Goal: Information Seeking & Learning: Learn about a topic

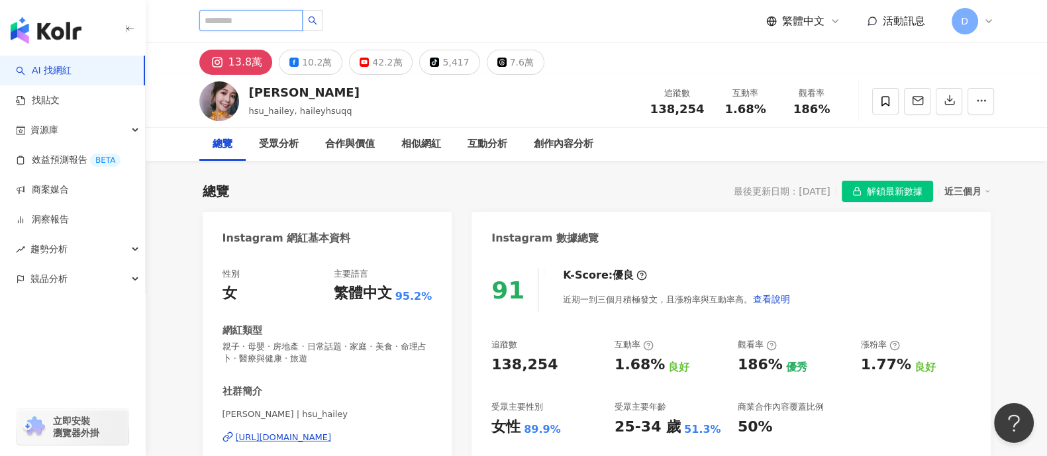
click at [287, 24] on input "search" at bounding box center [250, 20] width 103 height 21
paste input "********"
type input "********"
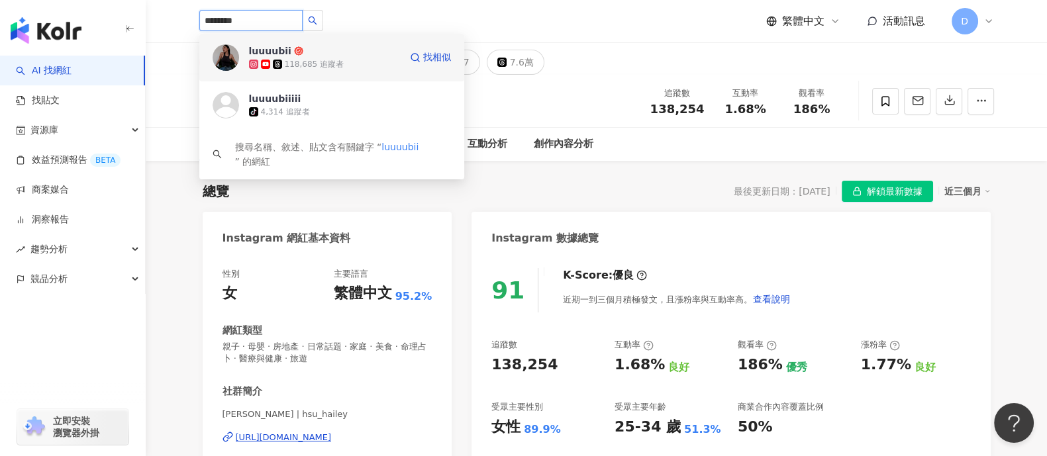
drag, startPoint x: 285, startPoint y: 77, endPoint x: 248, endPoint y: 52, distance: 45.7
click at [248, 52] on div "luuuubii 118,685 追蹤者 找相似" at bounding box center [331, 58] width 265 height 48
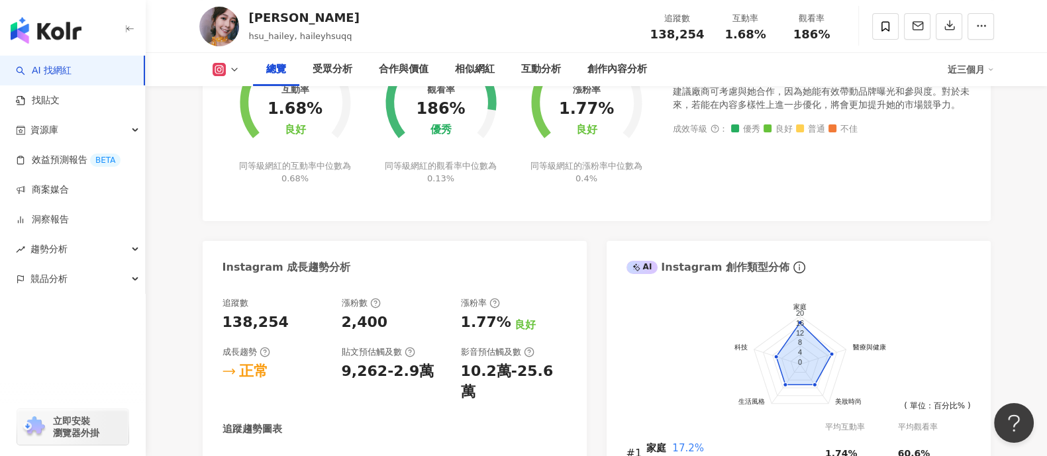
scroll to position [1075, 0]
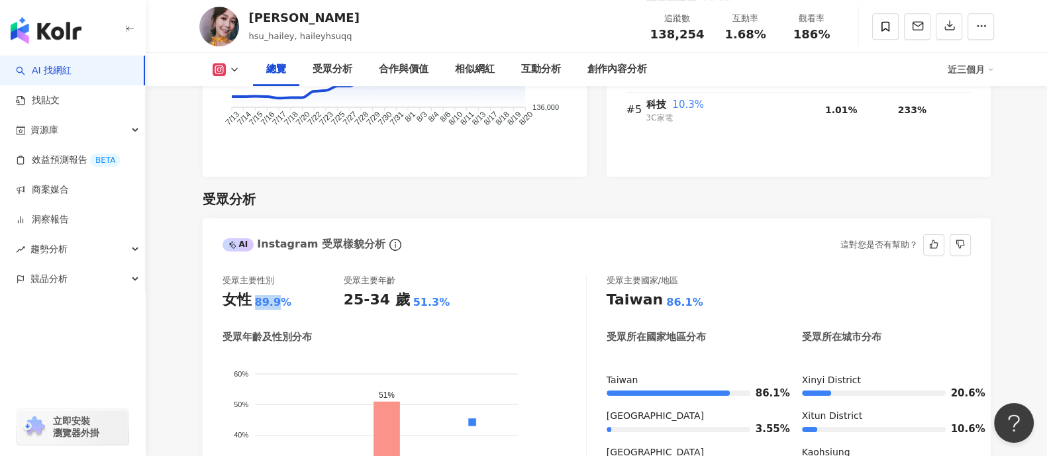
drag, startPoint x: 255, startPoint y: 286, endPoint x: 277, endPoint y: 286, distance: 21.9
click at [277, 295] on div "89.9%" at bounding box center [273, 302] width 37 height 15
copy div "89.9"
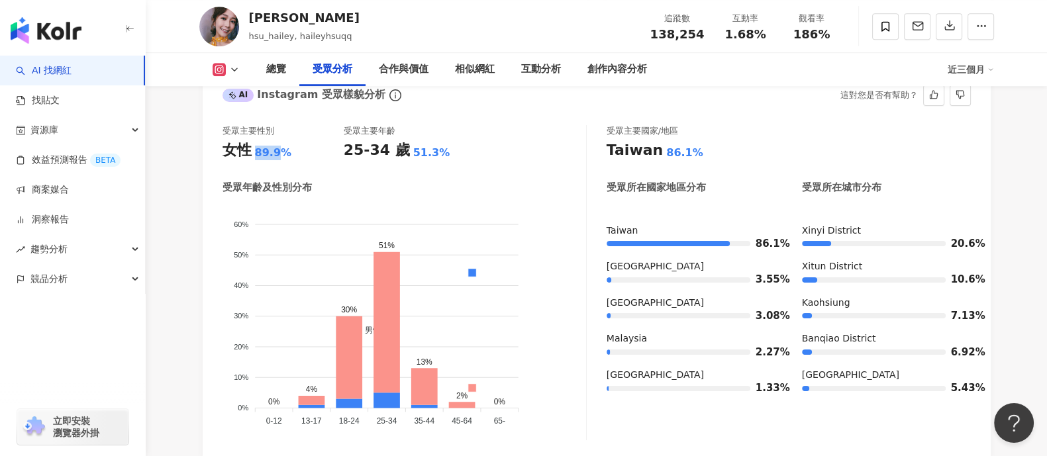
scroll to position [1241, 0]
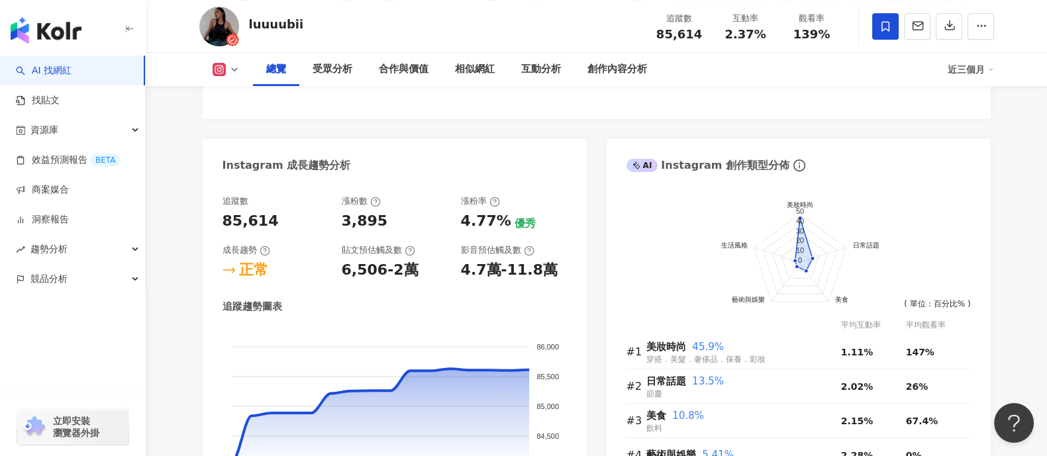
scroll to position [745, 0]
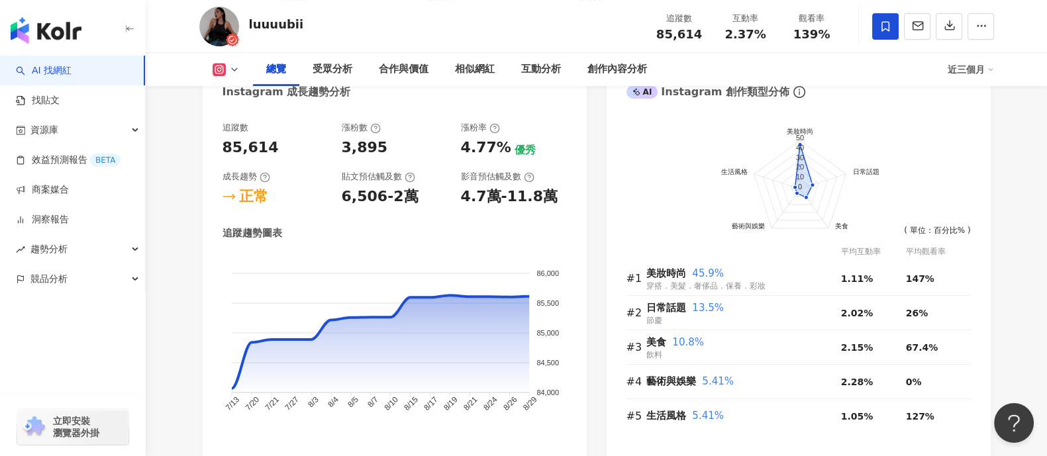
drag, startPoint x: 785, startPoint y: 28, endPoint x: 432, endPoint y: 452, distance: 551.5
click at [770, 38] on div "2.37%" at bounding box center [745, 34] width 50 height 13
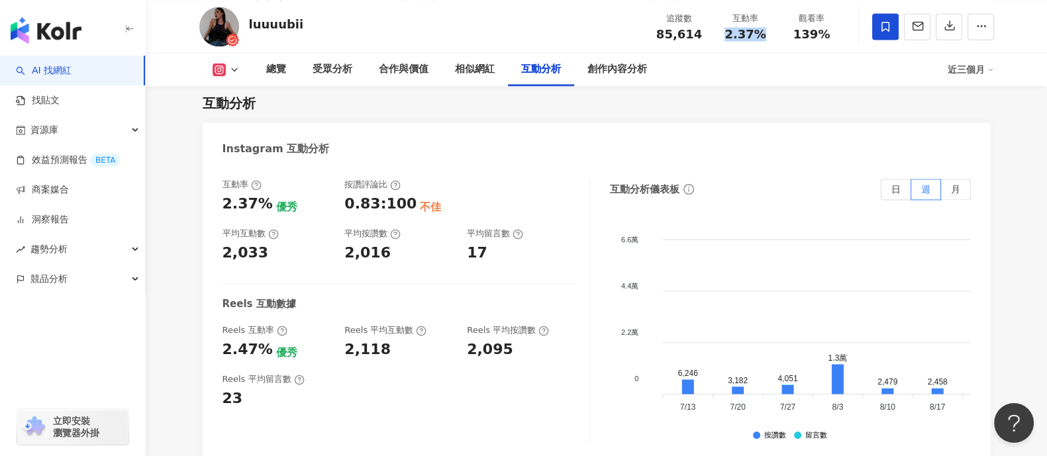
scroll to position [2980, 0]
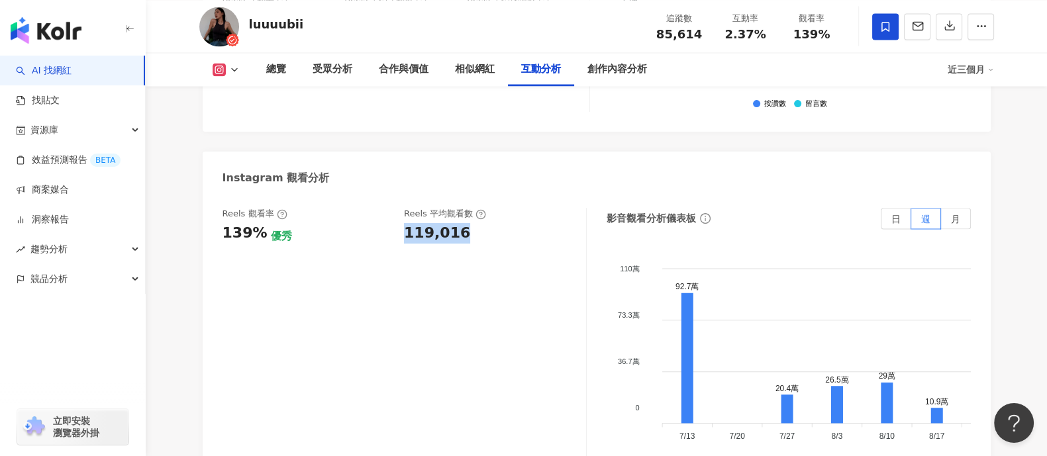
drag, startPoint x: 404, startPoint y: 223, endPoint x: 485, endPoint y: 214, distance: 82.0
click at [485, 223] on div "119,016" at bounding box center [488, 233] width 169 height 21
copy div "119,016"
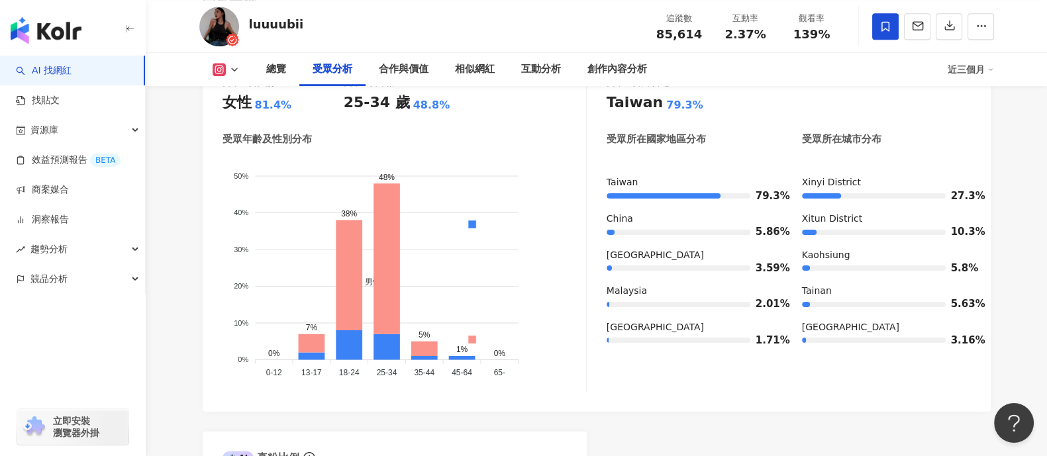
scroll to position [1158, 0]
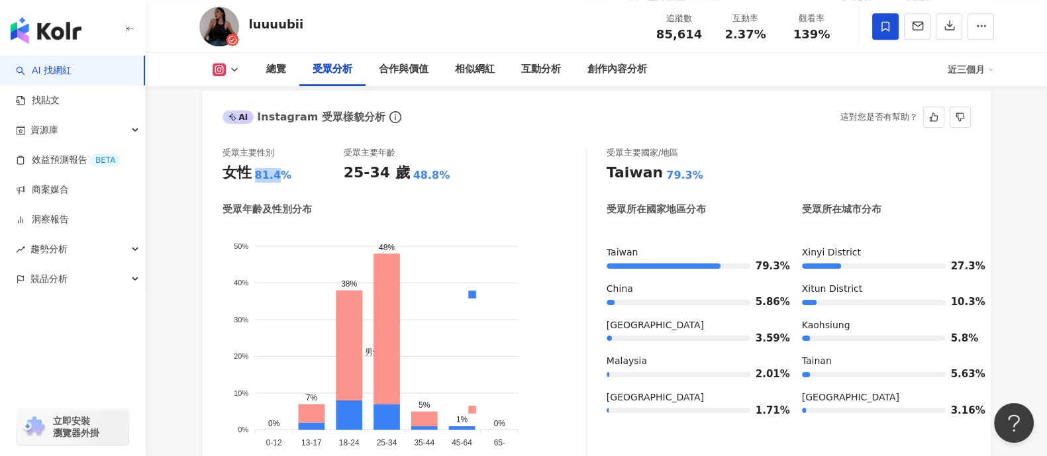
drag, startPoint x: 251, startPoint y: 187, endPoint x: 279, endPoint y: 181, distance: 29.1
click at [279, 181] on div "女性 81.4%" at bounding box center [282, 173] width 121 height 21
copy div "女性 81.4"
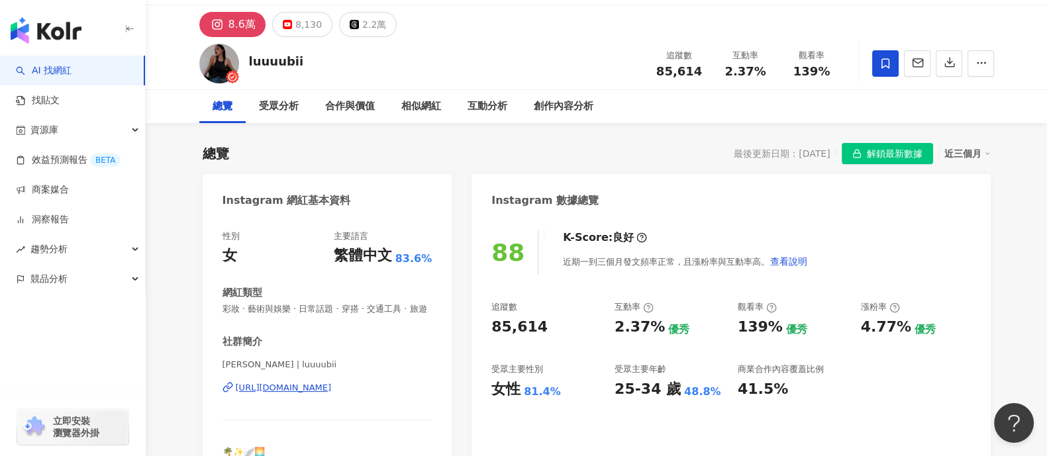
scroll to position [0, 0]
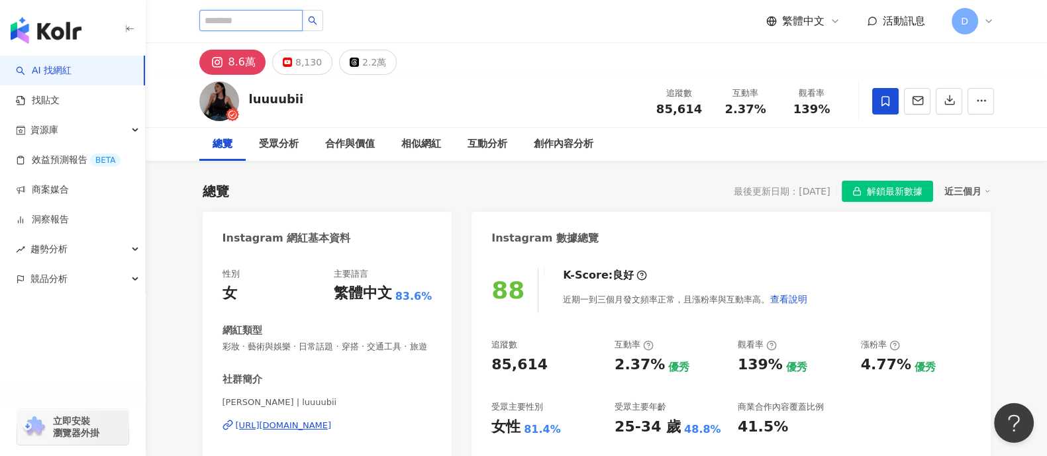
click at [260, 17] on input "search" at bounding box center [250, 20] width 103 height 21
paste input "********"
type input "********"
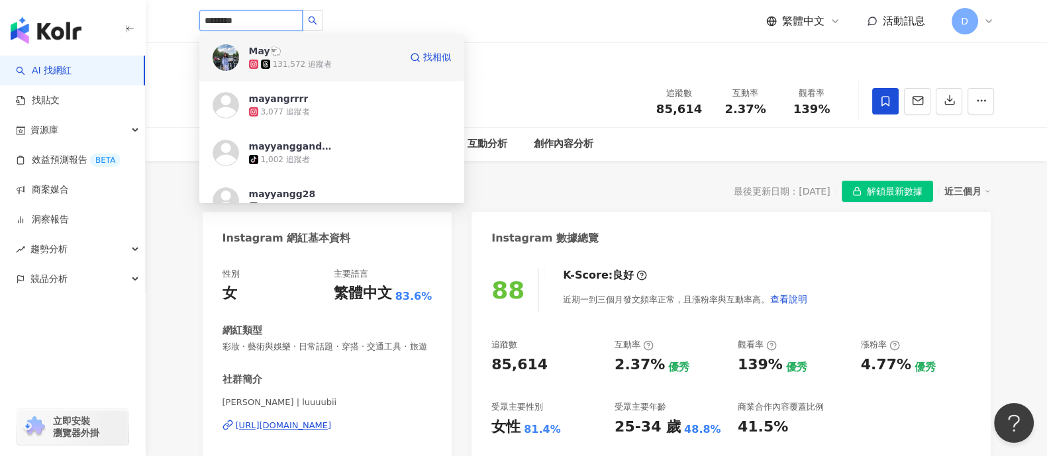
click at [315, 68] on div "131,572 追蹤者" at bounding box center [302, 64] width 59 height 11
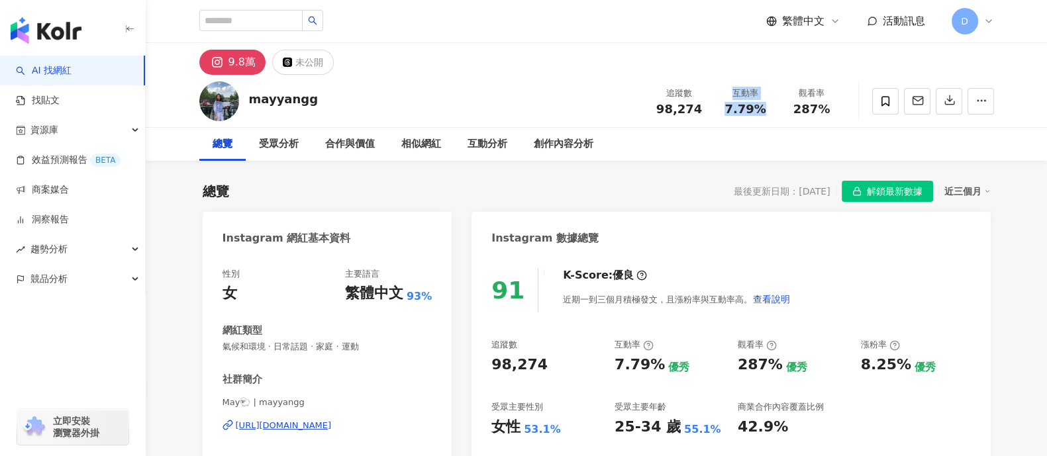
drag, startPoint x: 726, startPoint y: 97, endPoint x: 671, endPoint y: 253, distance: 165.3
click at [768, 113] on div "互動率 7.79%" at bounding box center [746, 101] width 66 height 28
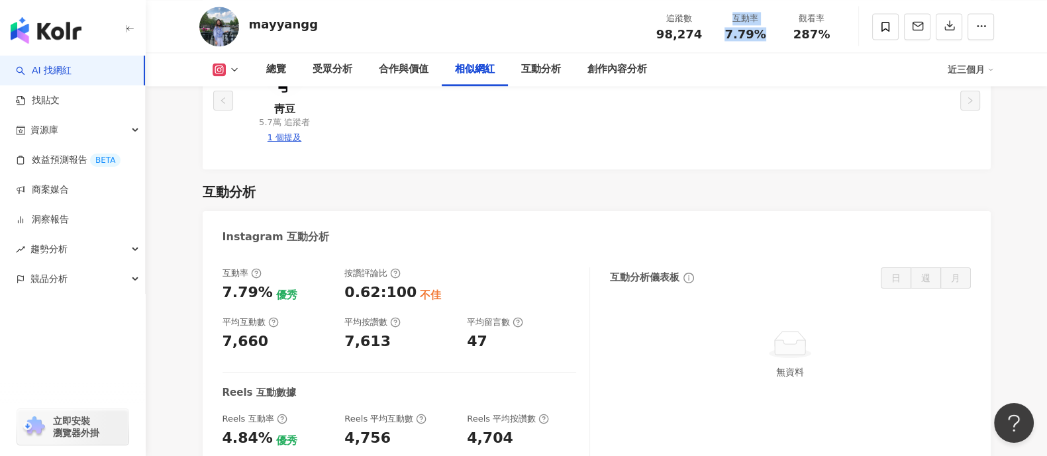
scroll to position [2648, 0]
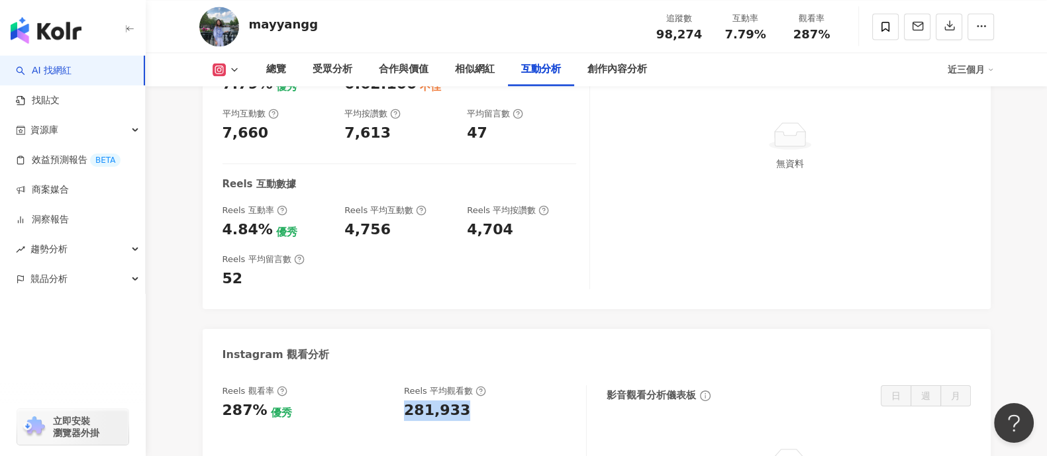
drag, startPoint x: 401, startPoint y: 366, endPoint x: 497, endPoint y: 381, distance: 97.2
click at [497, 385] on div "Reels 觀看率 287% 優秀 Reels 平均觀看數 281,933" at bounding box center [404, 451] width 364 height 133
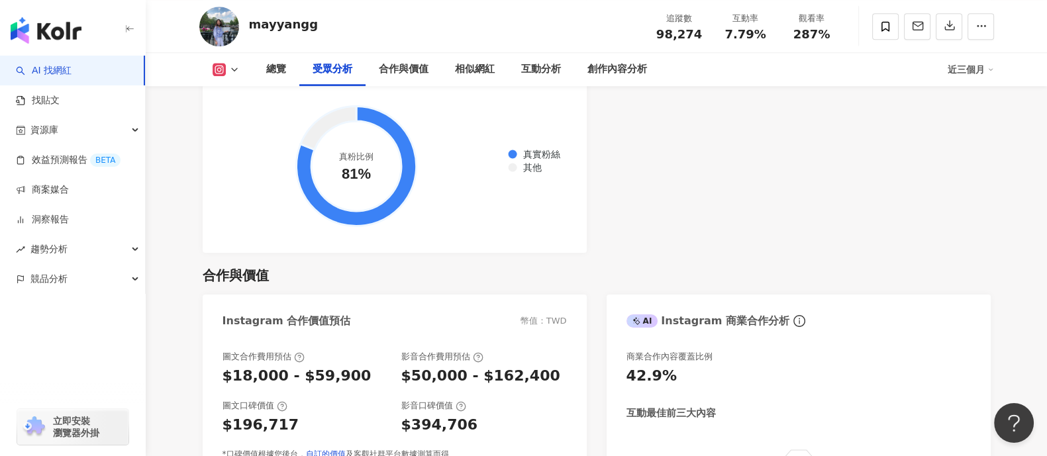
scroll to position [1075, 0]
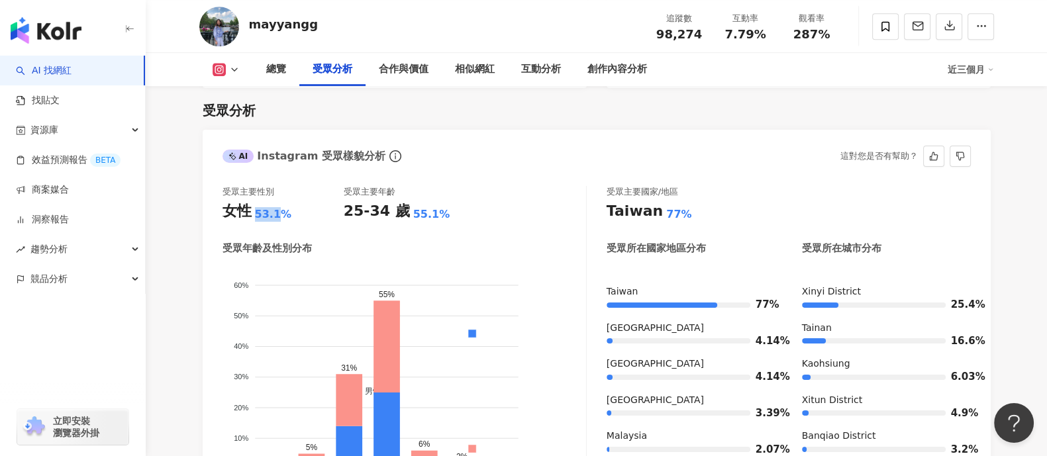
drag, startPoint x: 254, startPoint y: 215, endPoint x: 277, endPoint y: 209, distance: 24.1
click at [277, 209] on div "女性 53.1%" at bounding box center [282, 211] width 121 height 21
copy div "53.1"
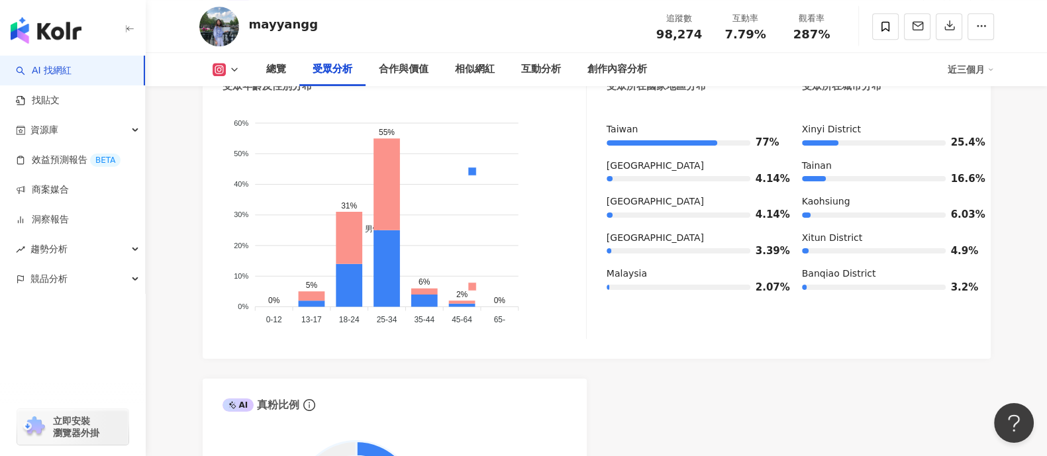
scroll to position [1241, 0]
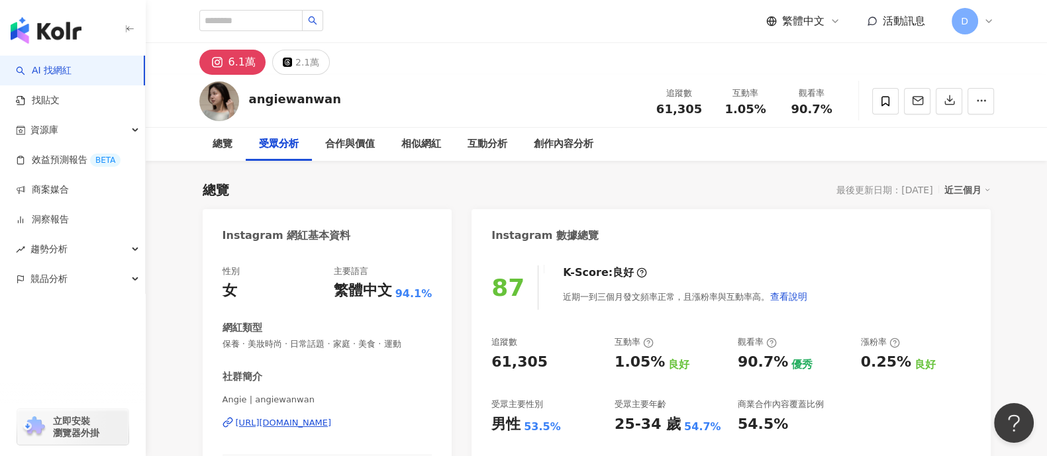
type input "**********"
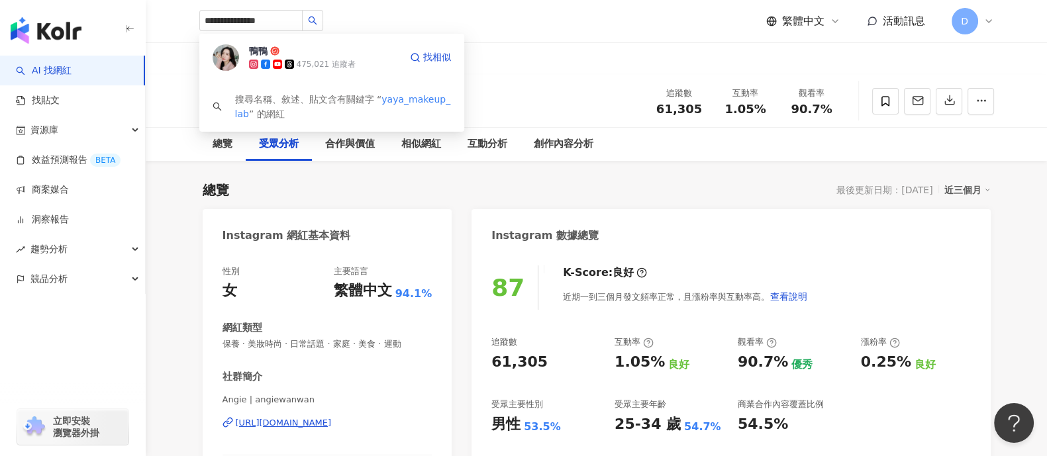
click at [309, 64] on div "475,021 追蹤者" at bounding box center [326, 64] width 59 height 11
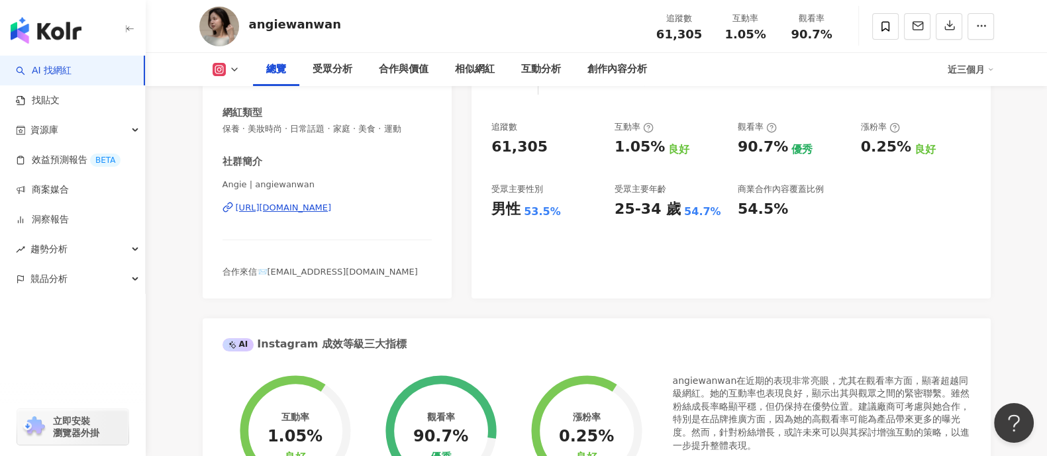
scroll to position [248, 0]
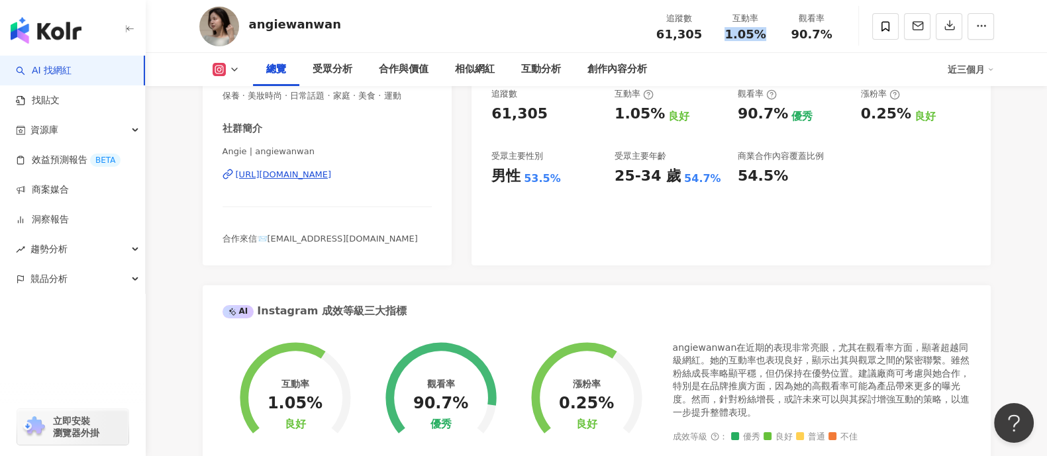
drag, startPoint x: 725, startPoint y: 30, endPoint x: 774, endPoint y: 40, distance: 50.0
click at [774, 40] on div "追蹤數 61,305 互動率 1.05% 觀看率 90.7%" at bounding box center [745, 26] width 199 height 39
copy span "1.05%"
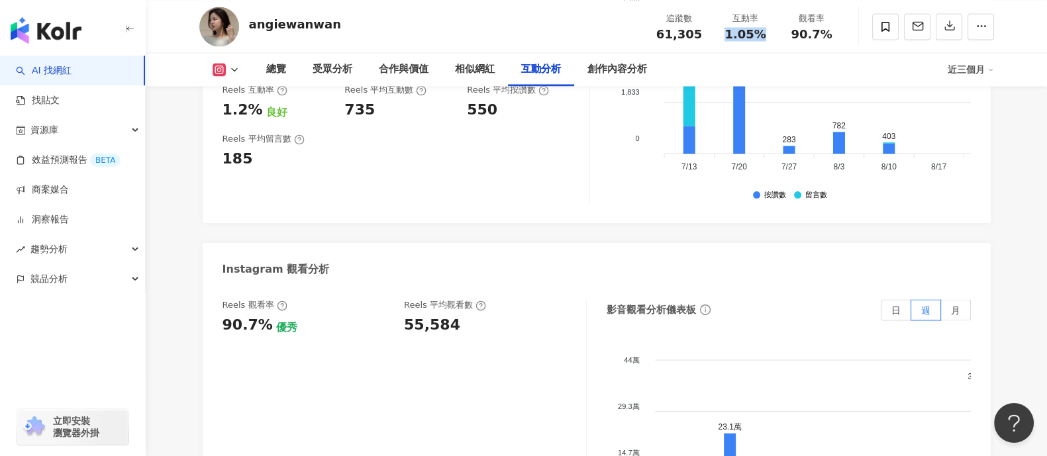
scroll to position [2897, 0]
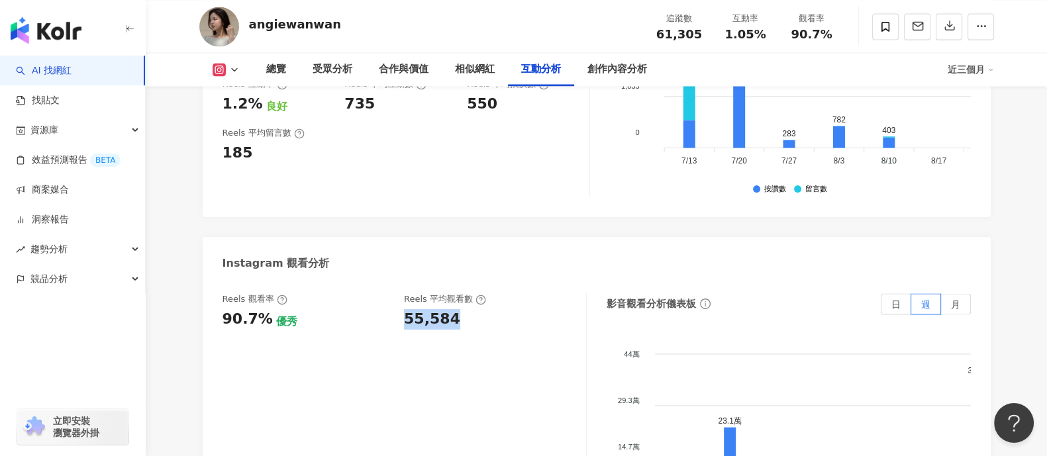
drag, startPoint x: 405, startPoint y: 295, endPoint x: 487, endPoint y: 299, distance: 82.2
click at [487, 309] on div "55,584" at bounding box center [488, 319] width 169 height 21
copy div "55,584"
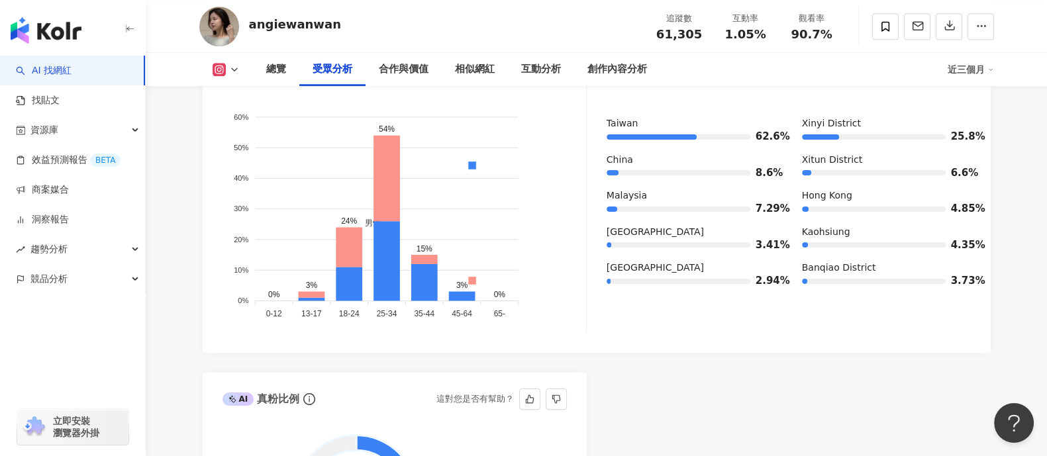
scroll to position [1158, 0]
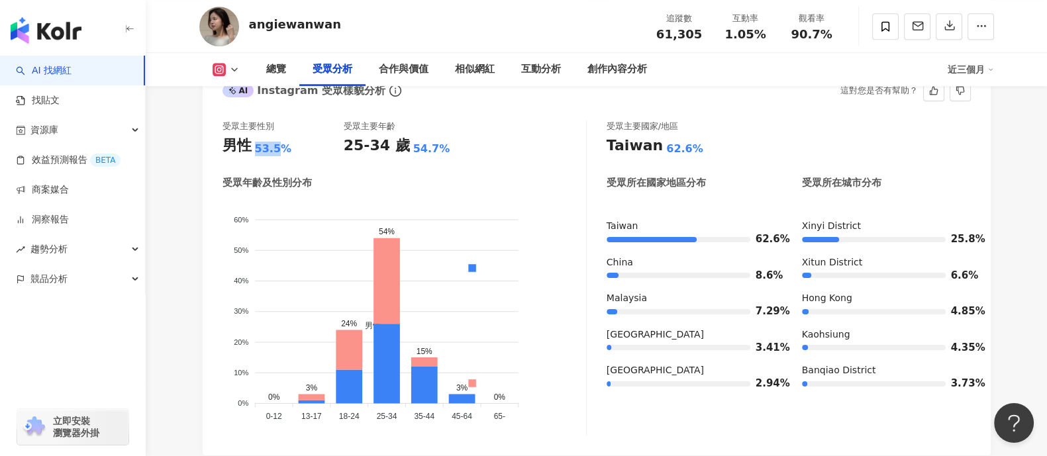
drag, startPoint x: 254, startPoint y: 147, endPoint x: 277, endPoint y: 145, distance: 23.3
click at [277, 145] on div "男性 53.5%" at bounding box center [282, 146] width 121 height 21
copy div "53.5"
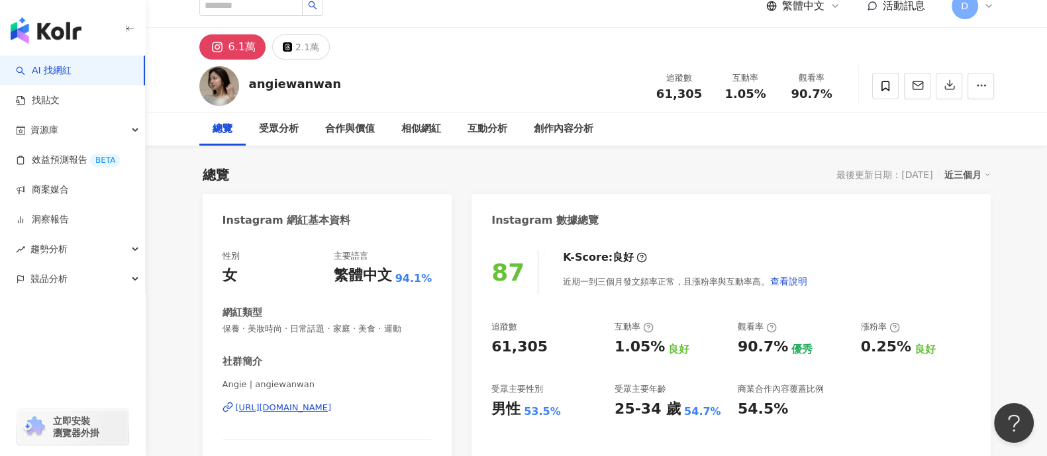
scroll to position [0, 0]
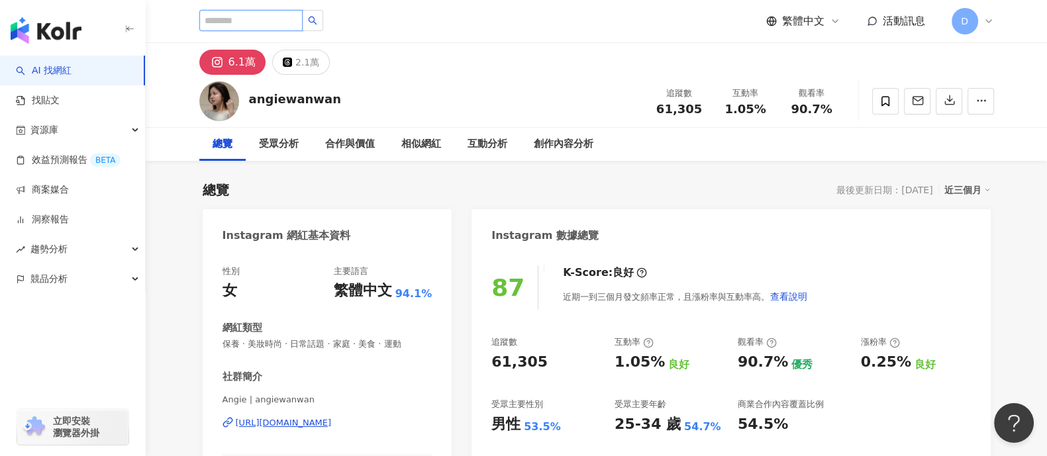
drag, startPoint x: 240, startPoint y: 10, endPoint x: 240, endPoint y: 18, distance: 7.9
click at [240, 18] on input "search" at bounding box center [250, 20] width 103 height 21
type input "*"
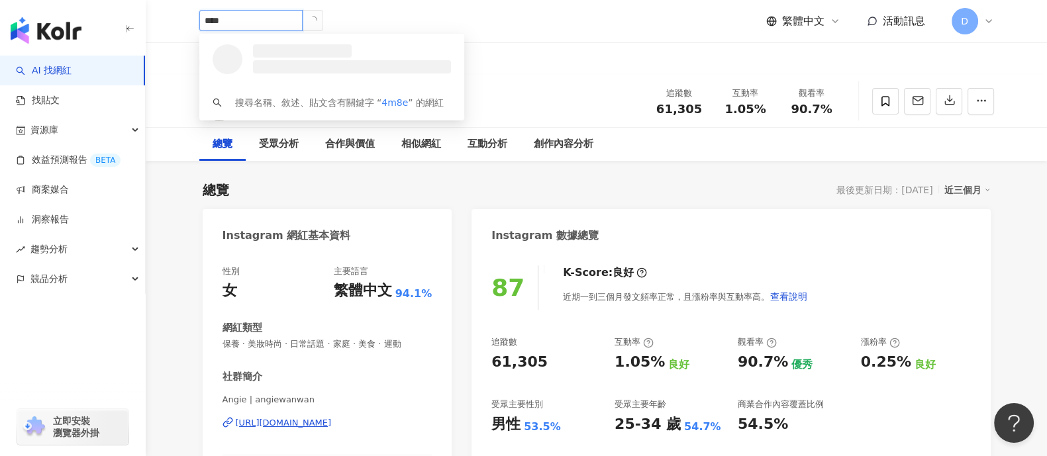
type input "*****"
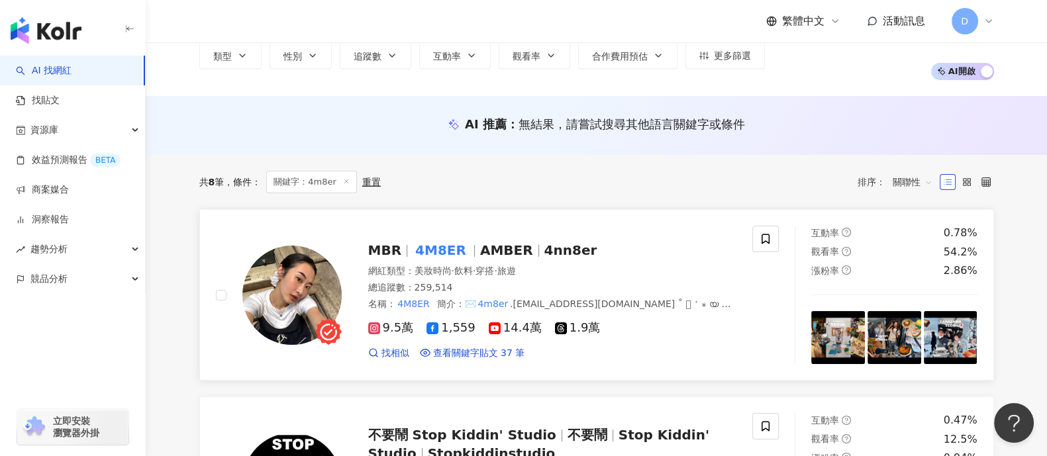
scroll to position [82, 0]
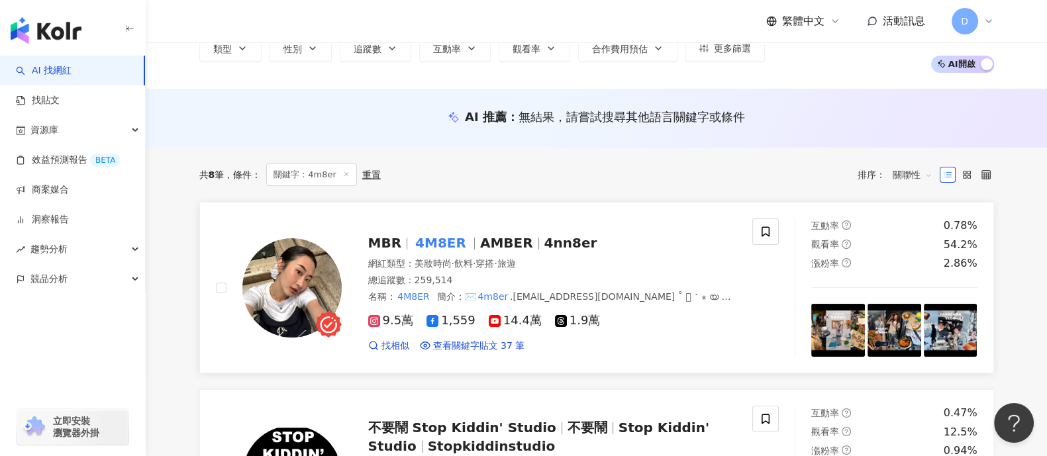
click at [308, 279] on img at bounding box center [291, 287] width 99 height 99
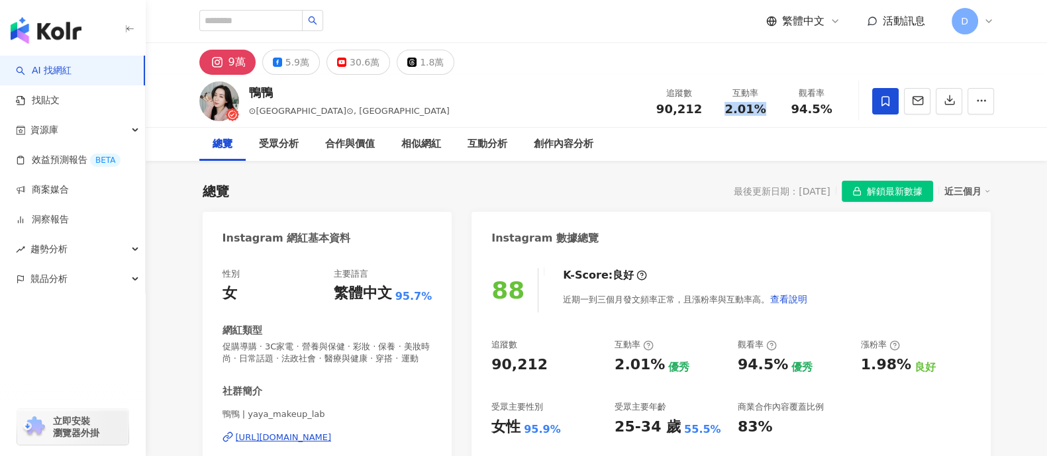
drag, startPoint x: 721, startPoint y: 111, endPoint x: 775, endPoint y: 115, distance: 54.4
click at [775, 115] on div "追蹤數 90,212 互動率 2.01% 觀看率 94.5%" at bounding box center [745, 100] width 199 height 39
copy span "2.01%"
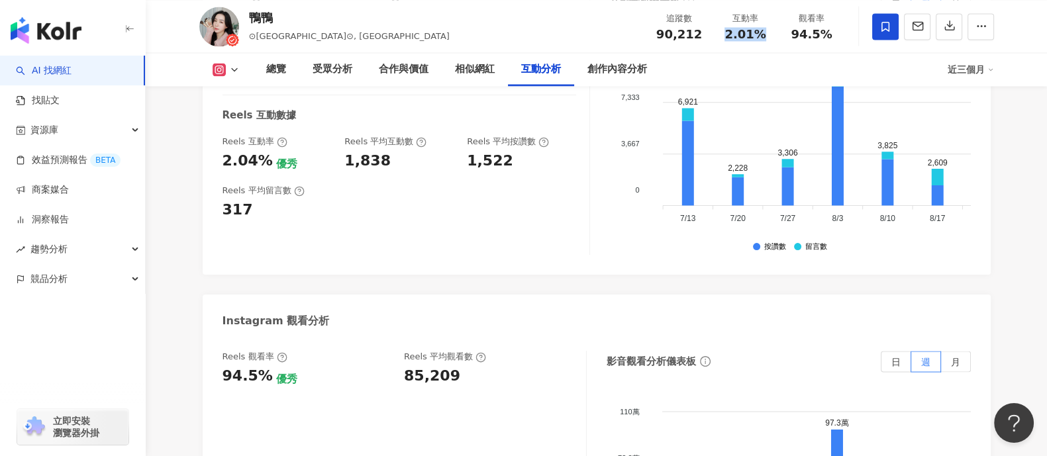
scroll to position [2897, 0]
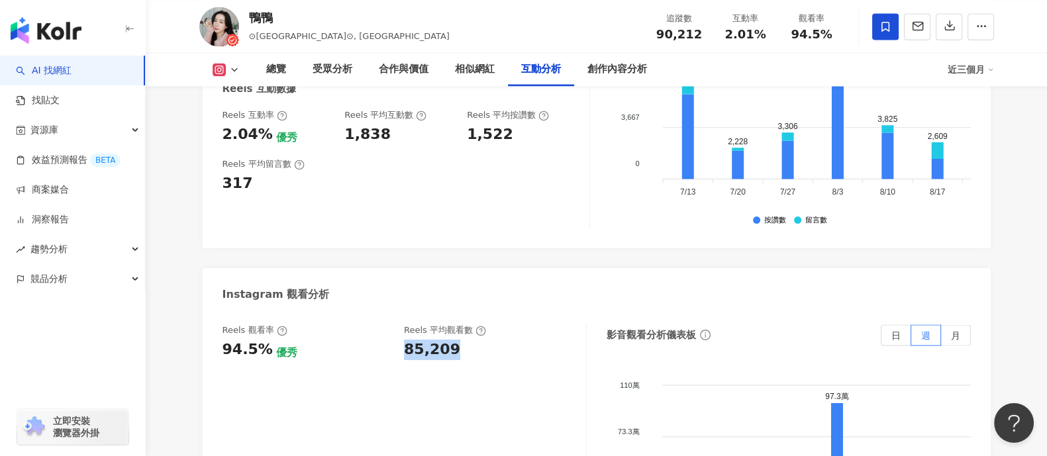
drag, startPoint x: 444, startPoint y: 330, endPoint x: 454, endPoint y: 336, distance: 11.6
click at [454, 340] on div "85,209" at bounding box center [488, 350] width 169 height 21
copy div "85,209"
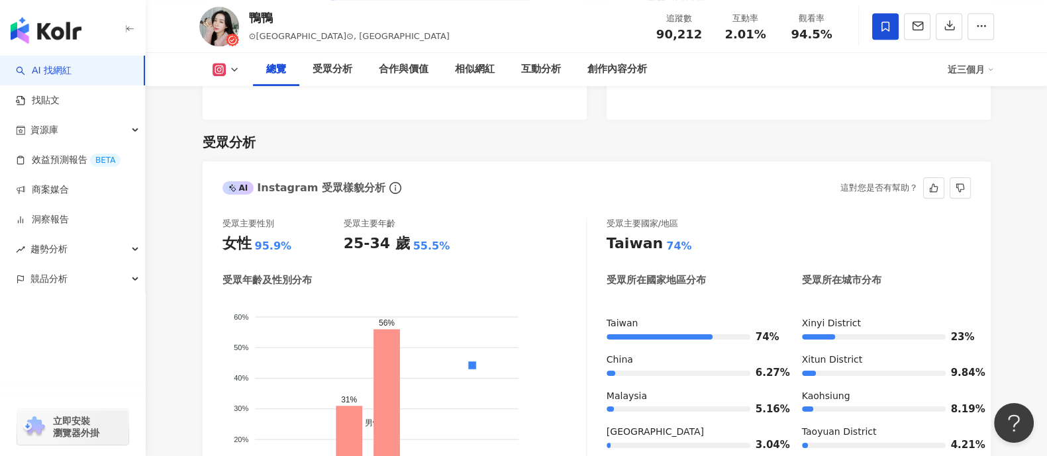
scroll to position [1158, 0]
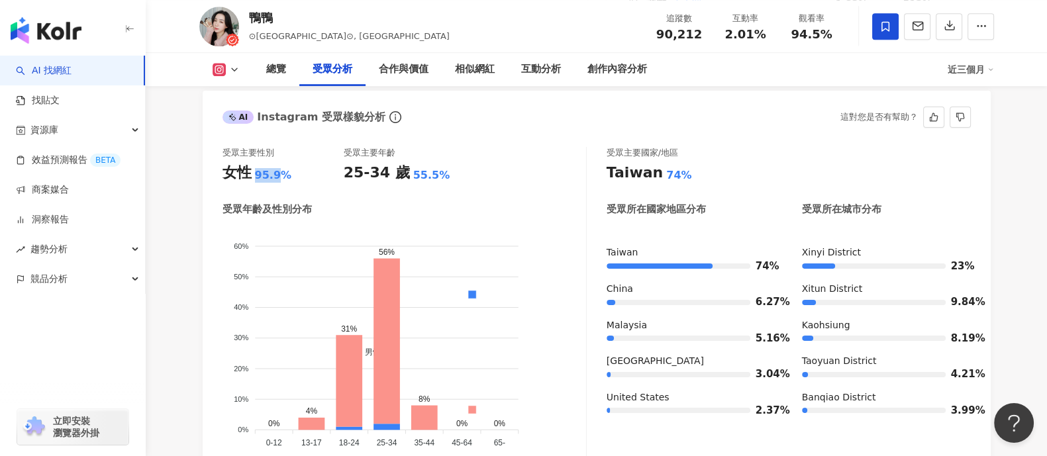
drag, startPoint x: 255, startPoint y: 189, endPoint x: 275, endPoint y: 185, distance: 20.4
click at [275, 183] on div "95.9%" at bounding box center [273, 175] width 37 height 15
copy div "95.9"
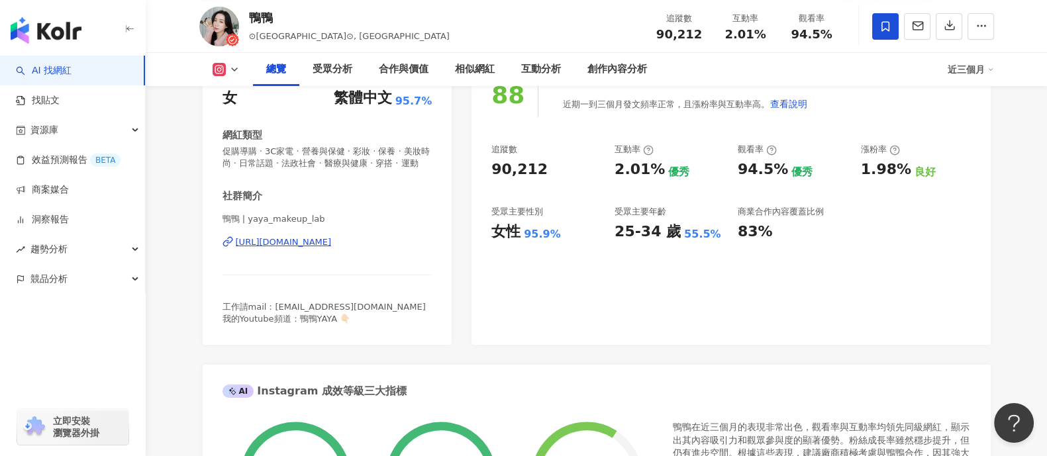
scroll to position [0, 0]
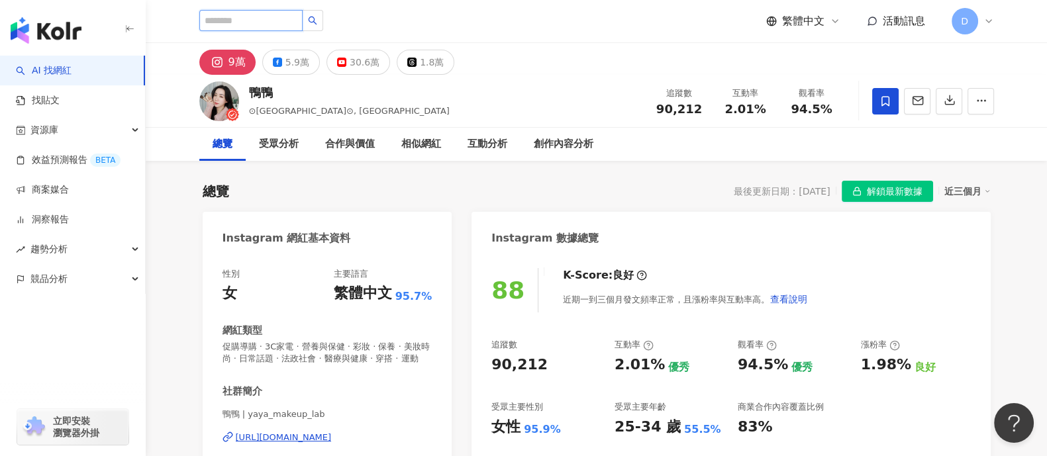
click at [303, 21] on input "search" at bounding box center [250, 20] width 103 height 21
paste input "*******"
type input "*******"
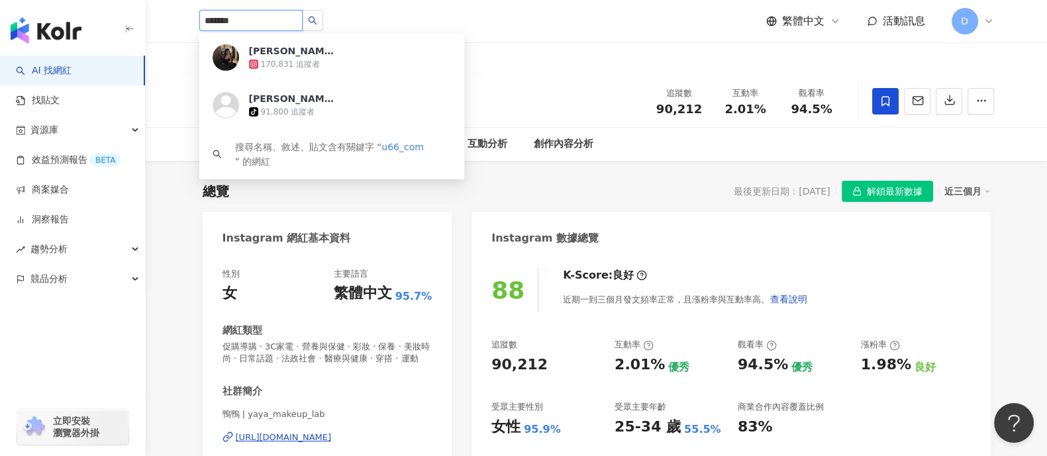
click at [350, 66] on div "170,831 追蹤者" at bounding box center [350, 64] width 202 height 13
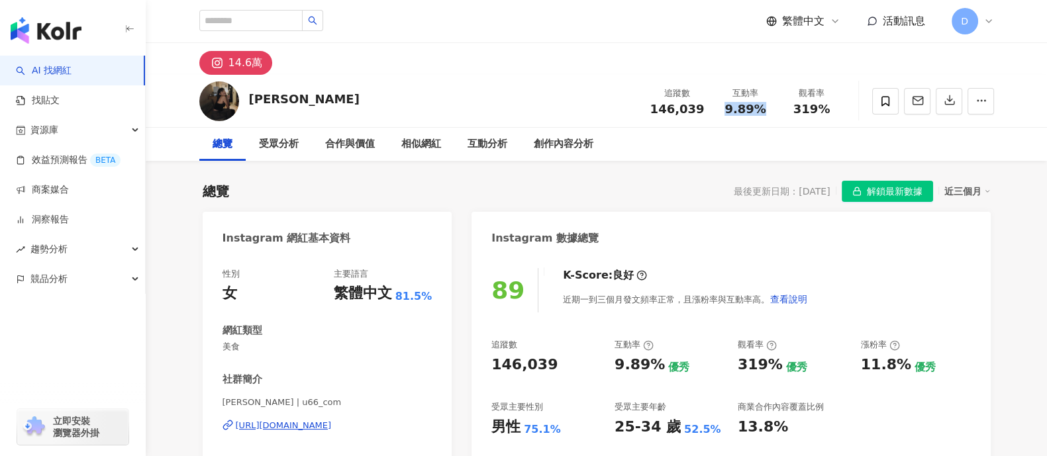
drag, startPoint x: 722, startPoint y: 104, endPoint x: 768, endPoint y: 107, distance: 46.4
click at [768, 104] on div "9.89%" at bounding box center [745, 109] width 50 height 13
copy span "9.89%"
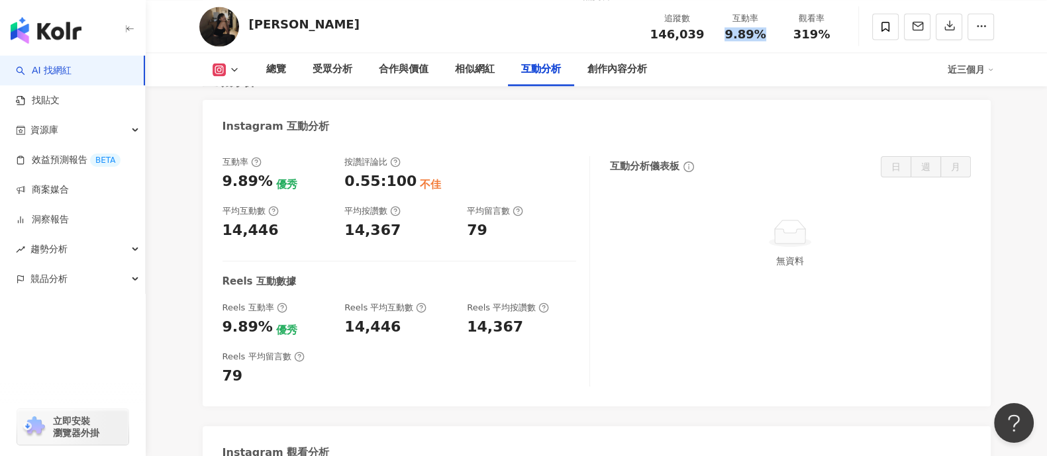
scroll to position [2648, 0]
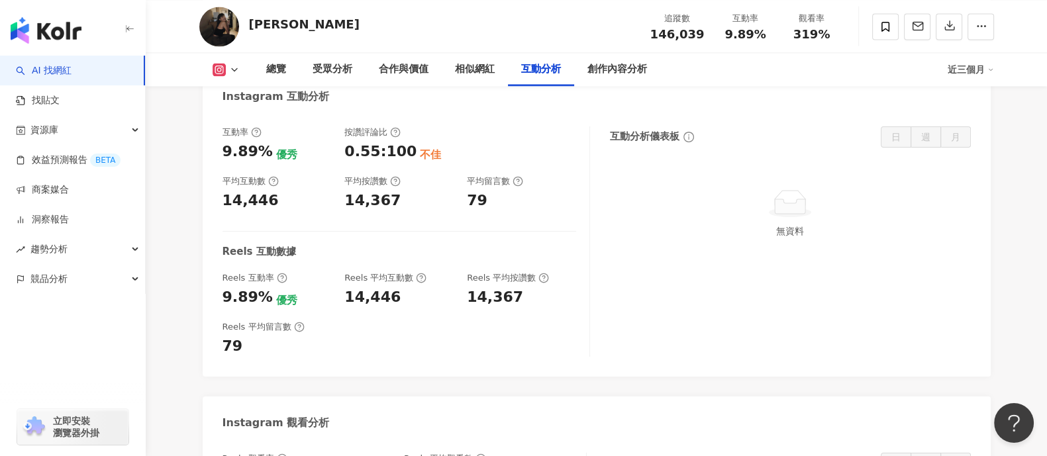
drag, startPoint x: 405, startPoint y: 420, endPoint x: 481, endPoint y: 419, distance: 75.5
copy div "465,909"
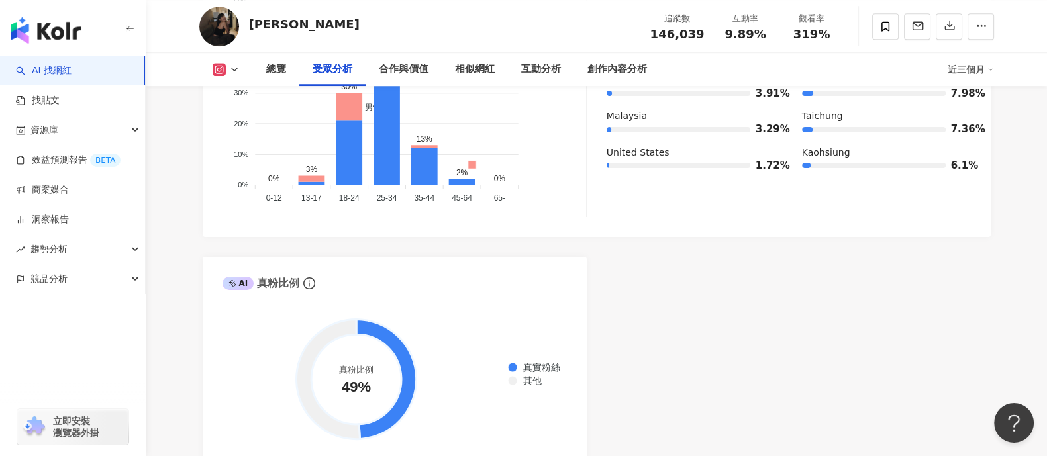
scroll to position [1158, 0]
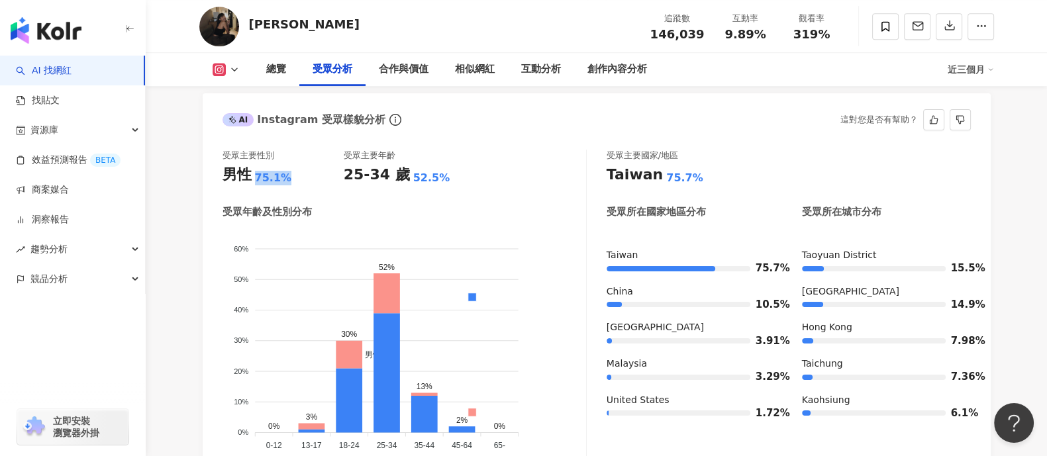
drag, startPoint x: 254, startPoint y: 178, endPoint x: 289, endPoint y: 176, distance: 35.2
click at [289, 175] on div "男性 75.1%" at bounding box center [282, 175] width 121 height 21
click at [273, 178] on div "75.1%" at bounding box center [273, 178] width 37 height 15
copy div "75.1"
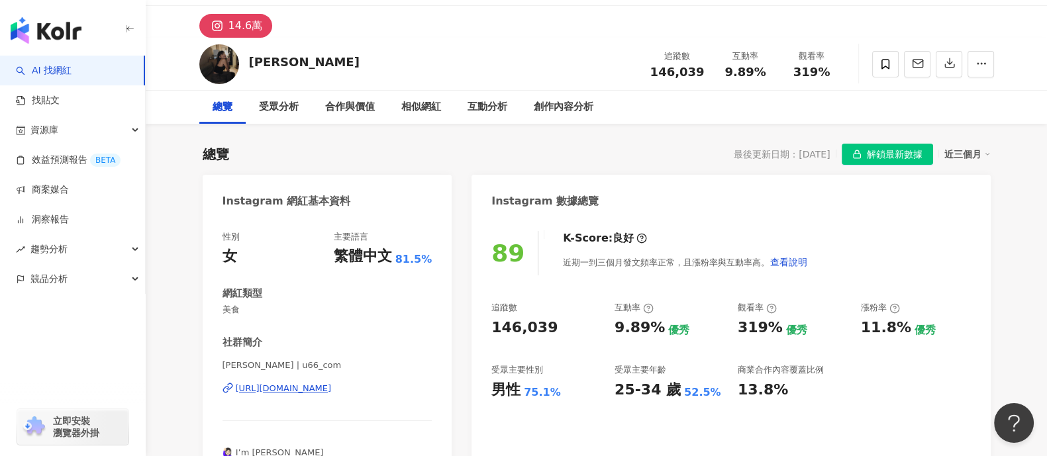
scroll to position [0, 0]
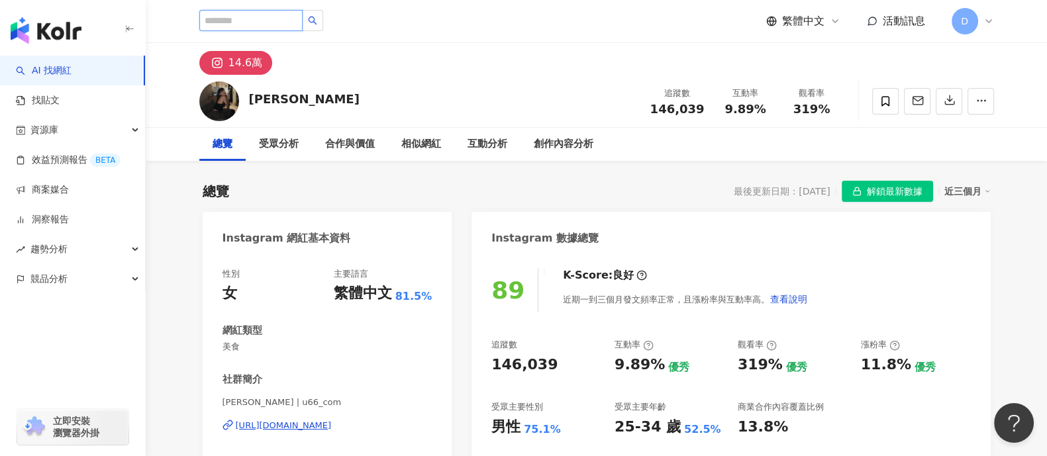
click at [275, 14] on input "search" at bounding box center [250, 20] width 103 height 21
paste input "**********"
type input "**********"
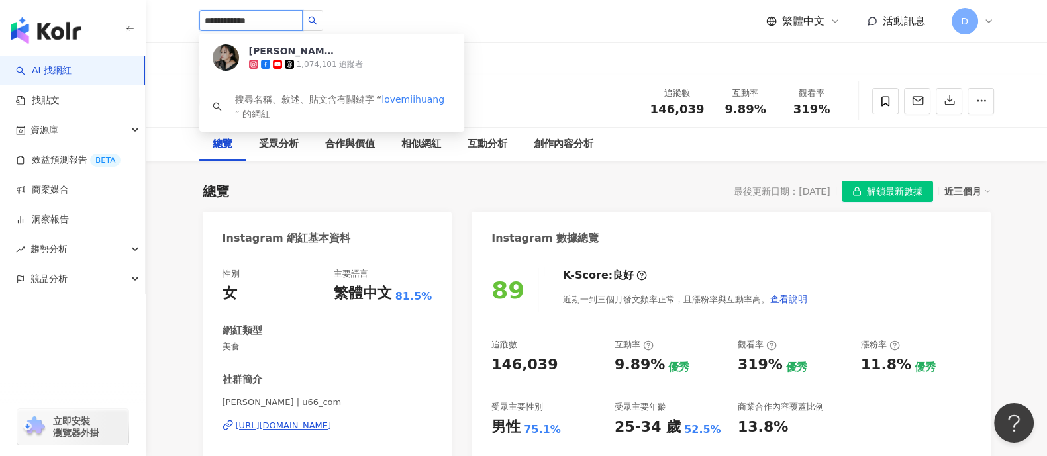
click at [297, 60] on div "1,074,101 追蹤者" at bounding box center [330, 64] width 67 height 11
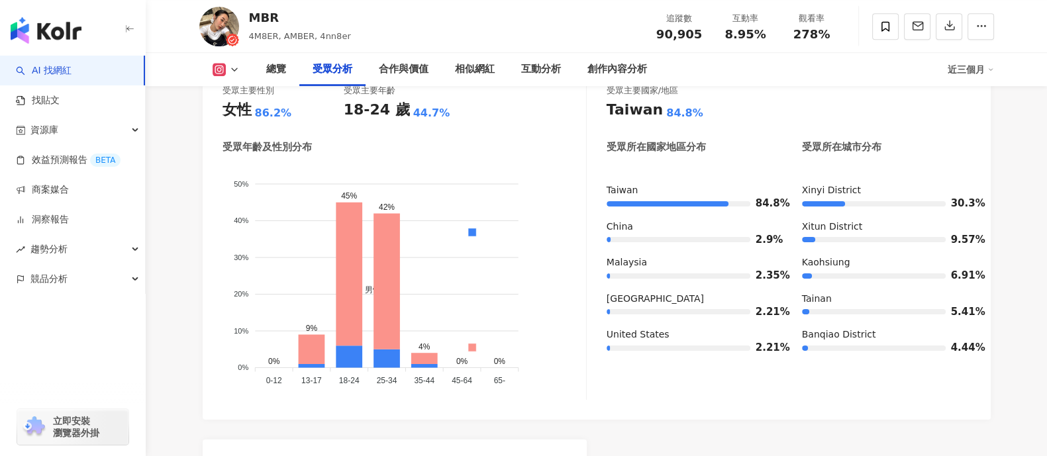
scroll to position [1241, 0]
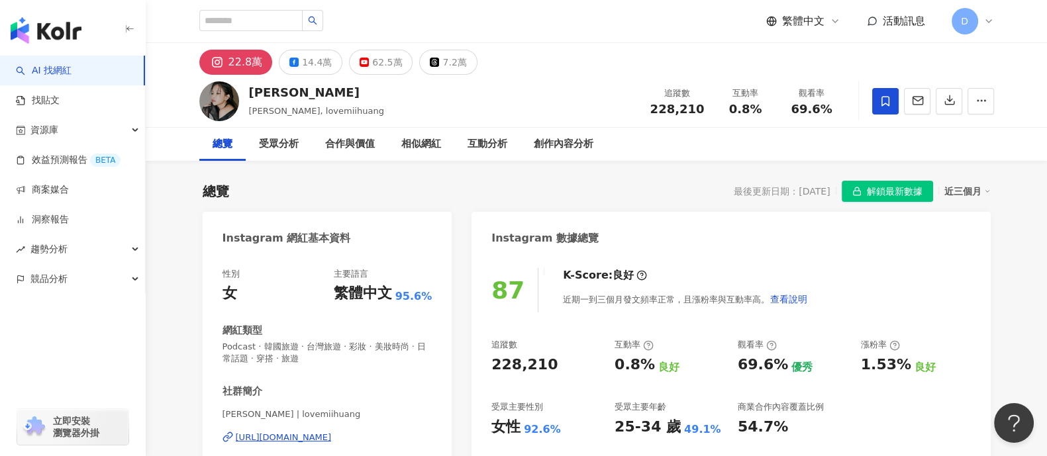
click at [298, 9] on div "繁體中文 活動訊息 D" at bounding box center [596, 21] width 795 height 42
click at [286, 20] on input "search" at bounding box center [250, 20] width 103 height 21
paste input "*******"
type input "*******"
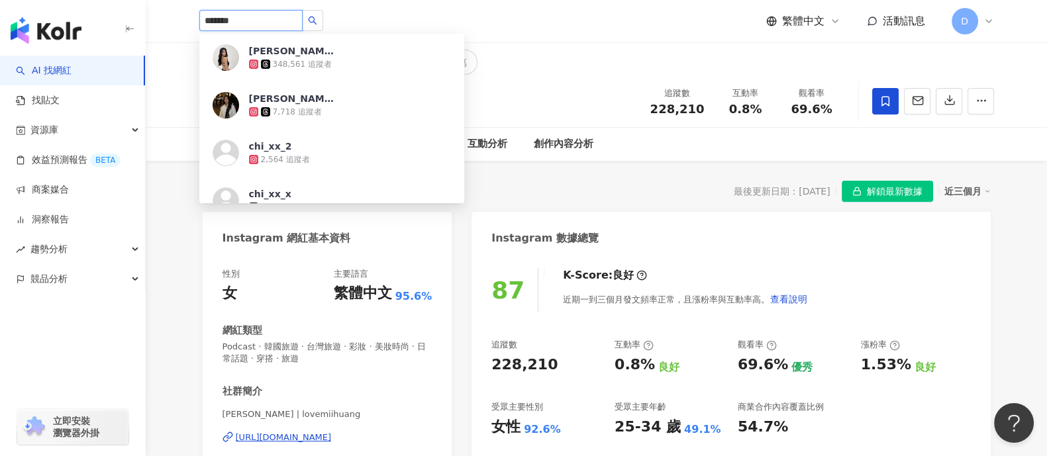
click at [298, 54] on span "Doris" at bounding box center [292, 50] width 86 height 13
